Goal: Task Accomplishment & Management: Manage account settings

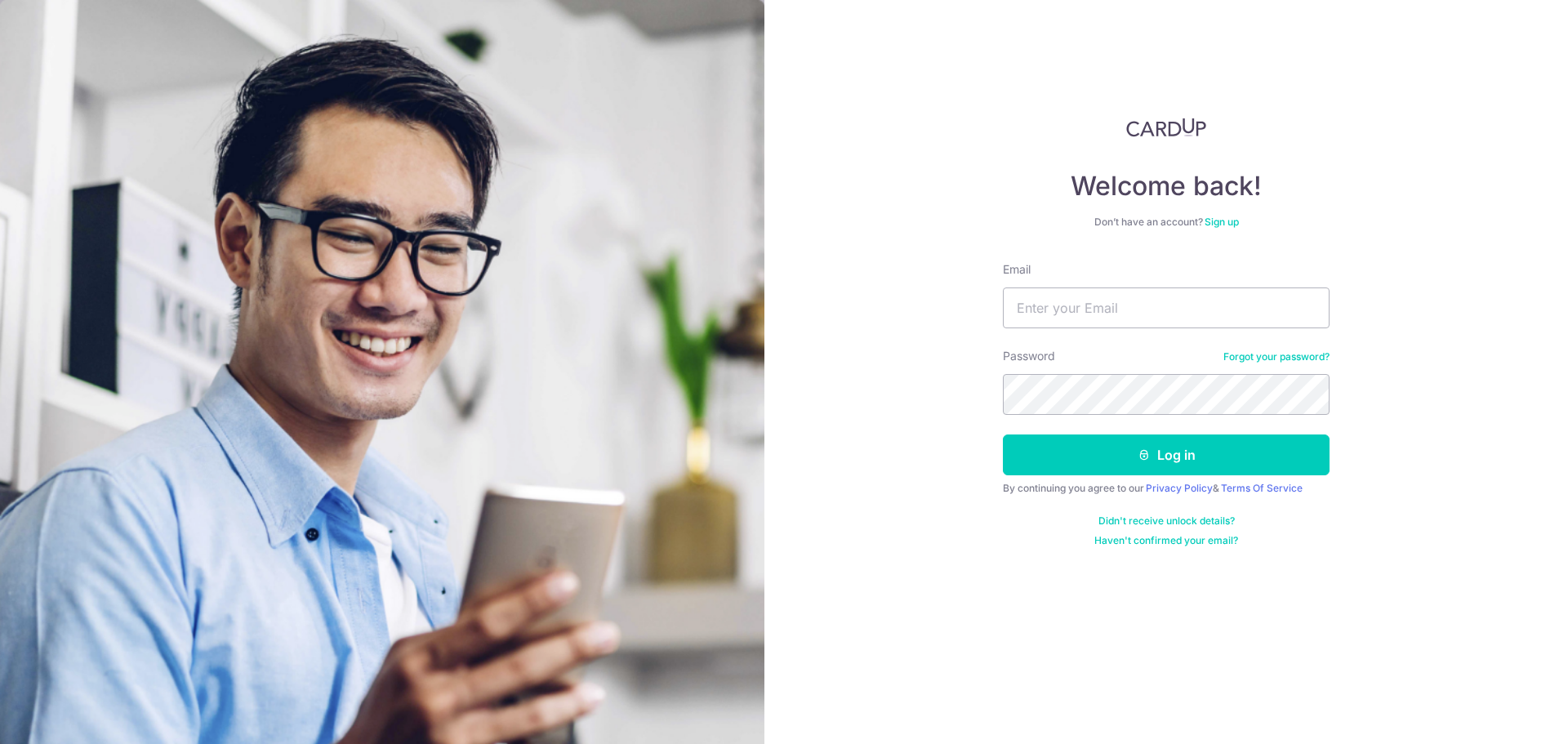
type input "[PERSON_NAME][EMAIL_ADDRESS][DOMAIN_NAME]"
click at [1003, 434] on button "Log in" at bounding box center [1166, 455] width 326 height 40
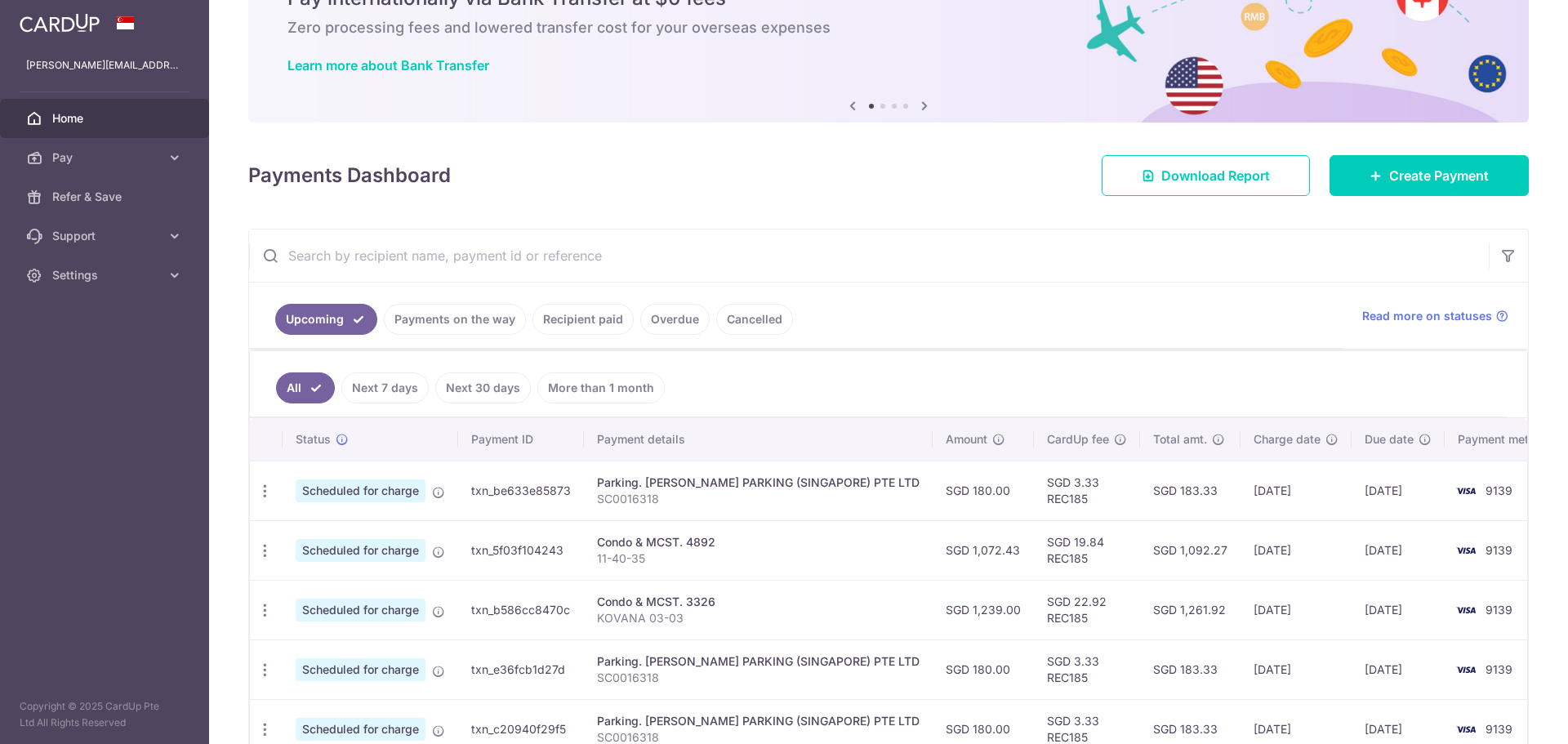
scroll to position [181, 0]
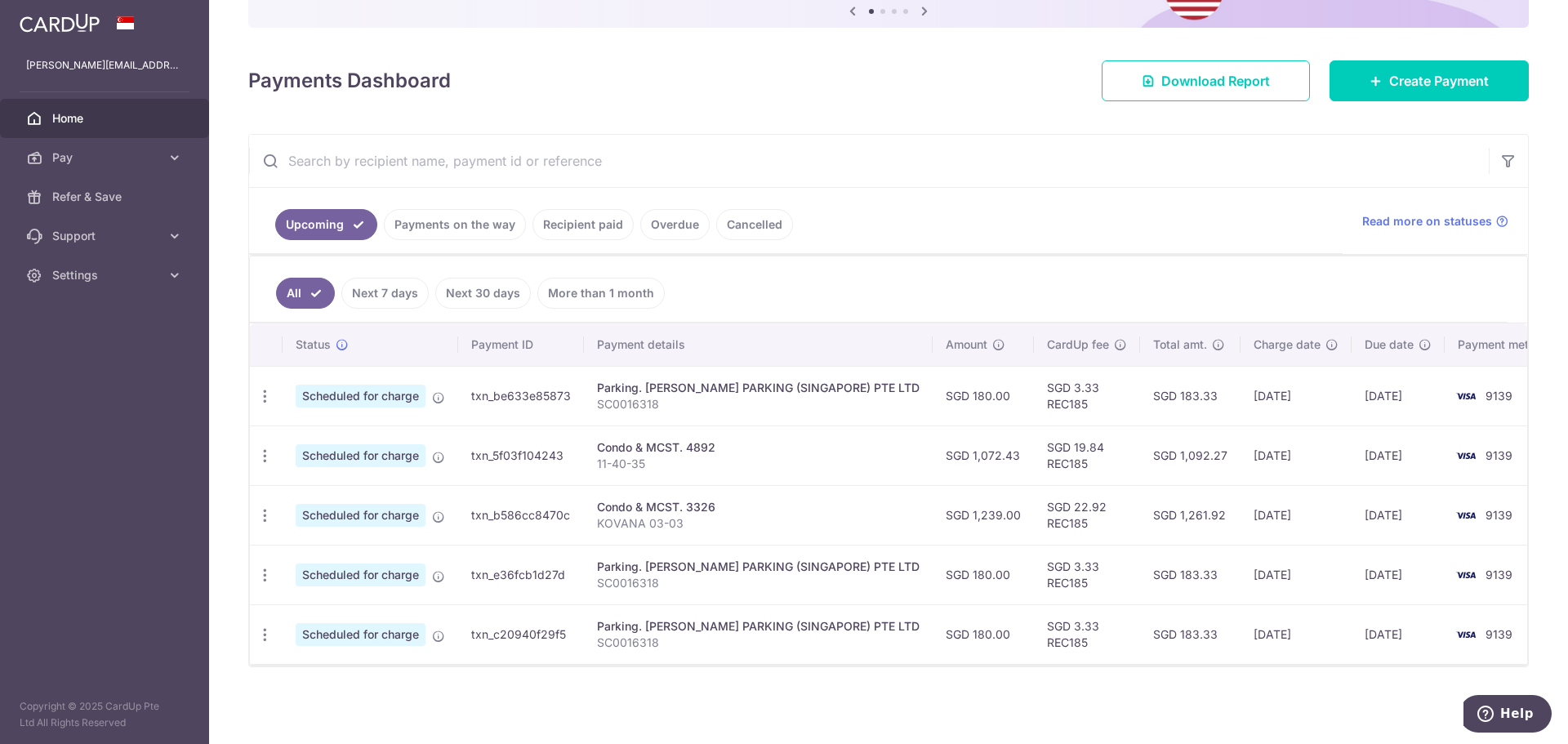
click at [596, 229] on link "Recipient paid" at bounding box center [583, 224] width 101 height 31
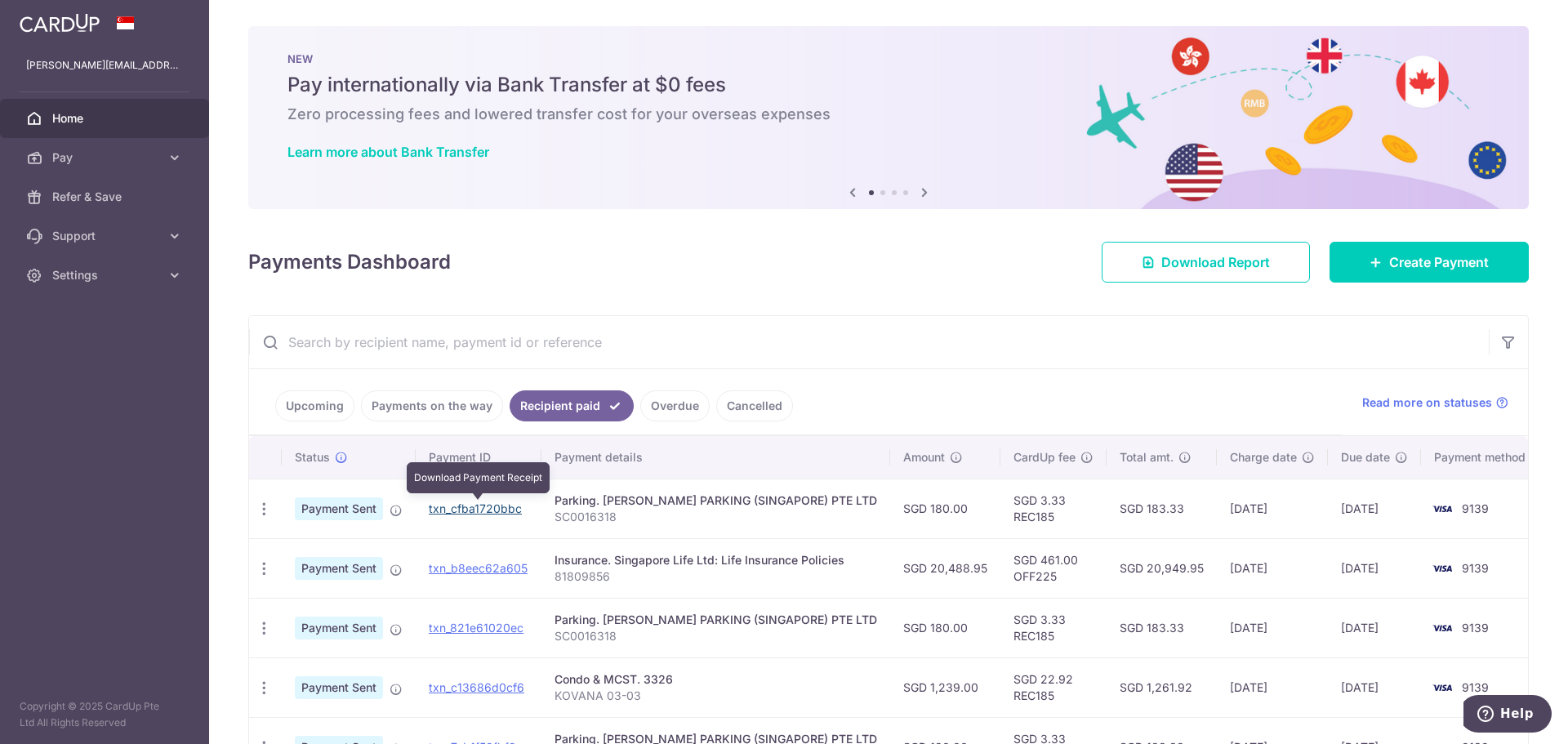
click at [511, 514] on link "txn_cfba1720bbc" at bounding box center [475, 508] width 93 height 13
click at [76, 271] on span "Settings" at bounding box center [106, 275] width 108 height 16
click at [81, 347] on span "Logout" at bounding box center [106, 353] width 108 height 16
